Goal: Transaction & Acquisition: Purchase product/service

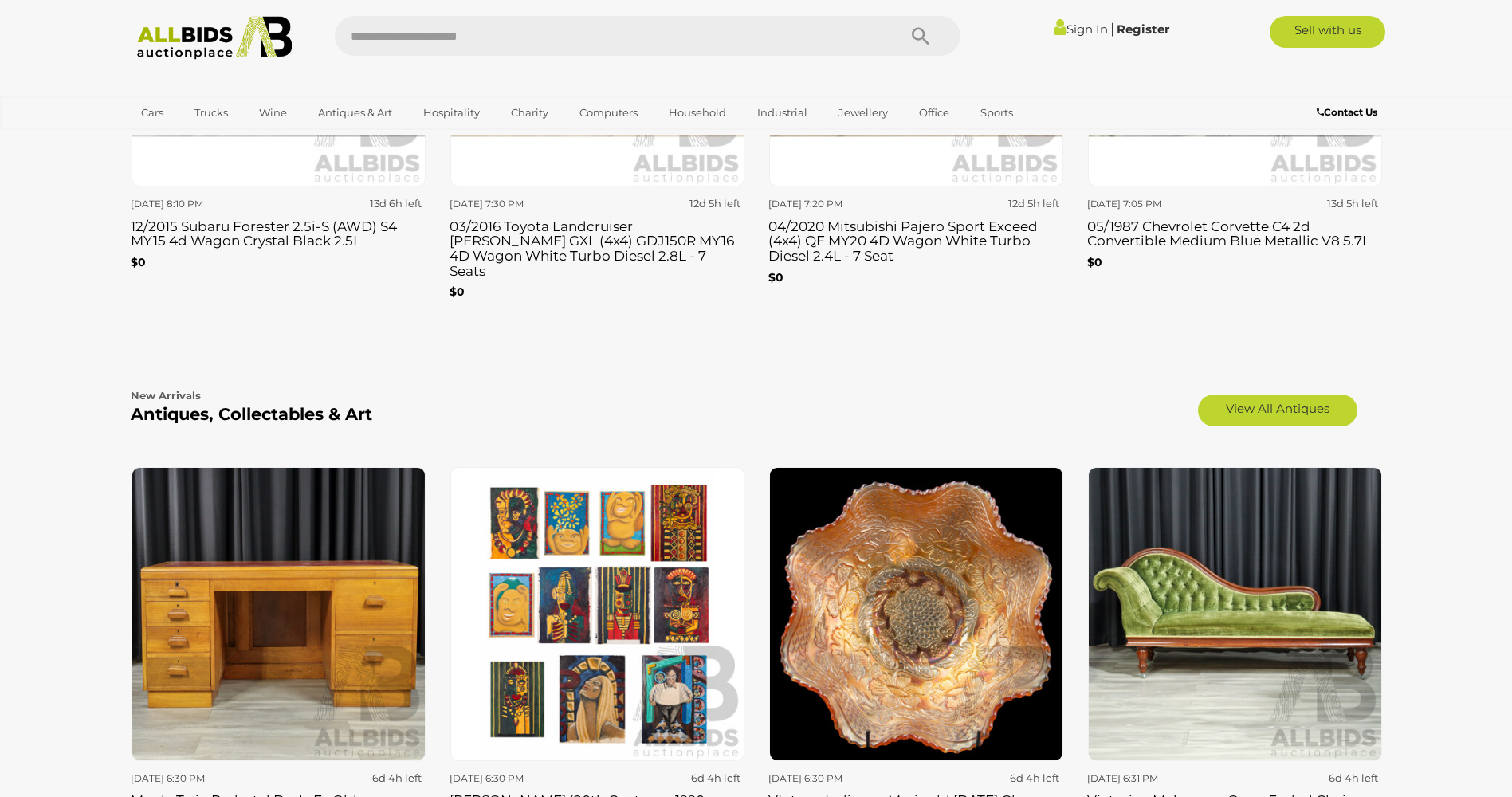
scroll to position [2390, 0]
click at [564, 54] on input "text" at bounding box center [608, 35] width 546 height 40
type input "*********"
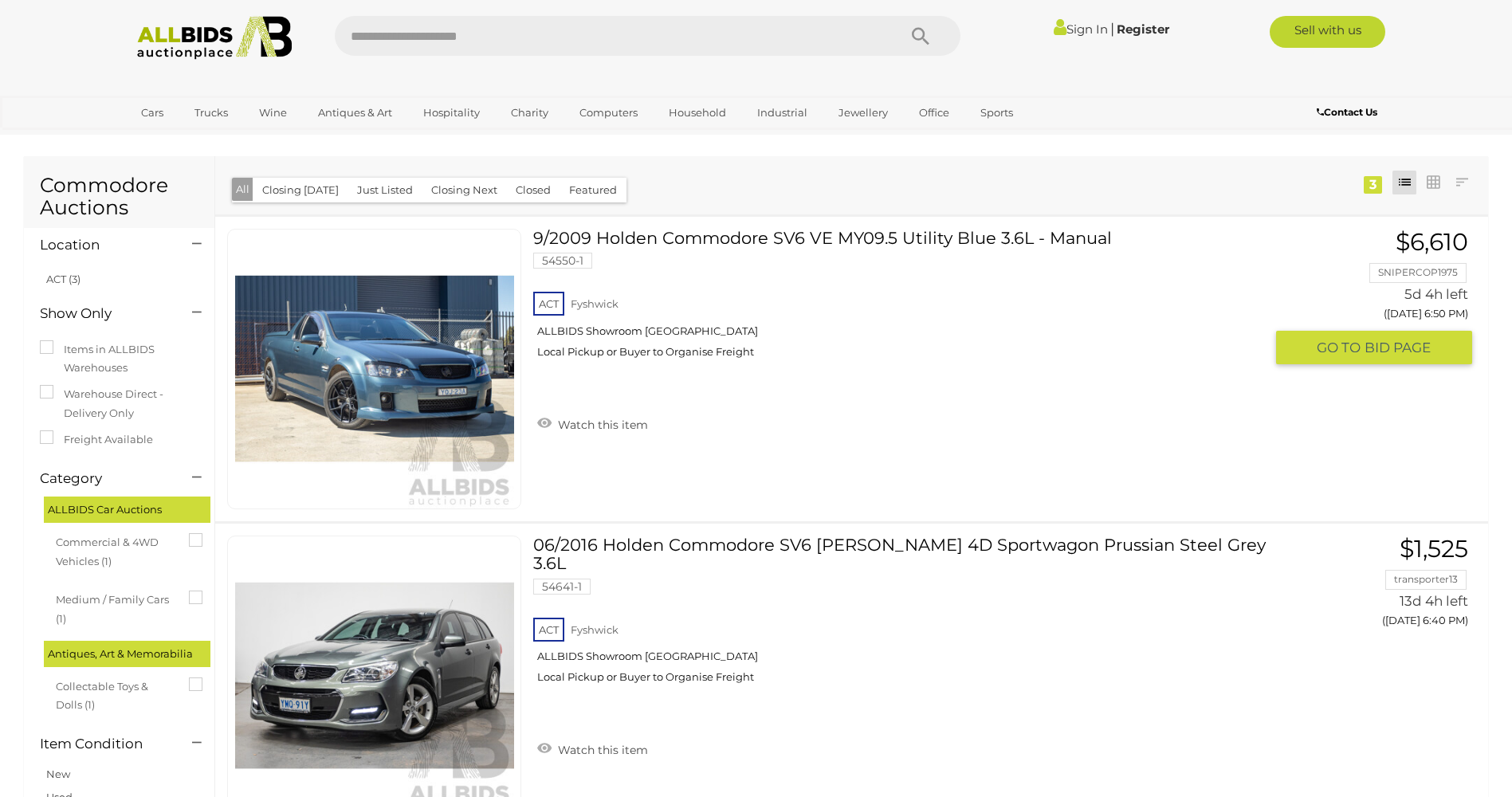
click at [437, 334] on link at bounding box center [374, 369] width 295 height 281
